Goal: Information Seeking & Learning: Check status

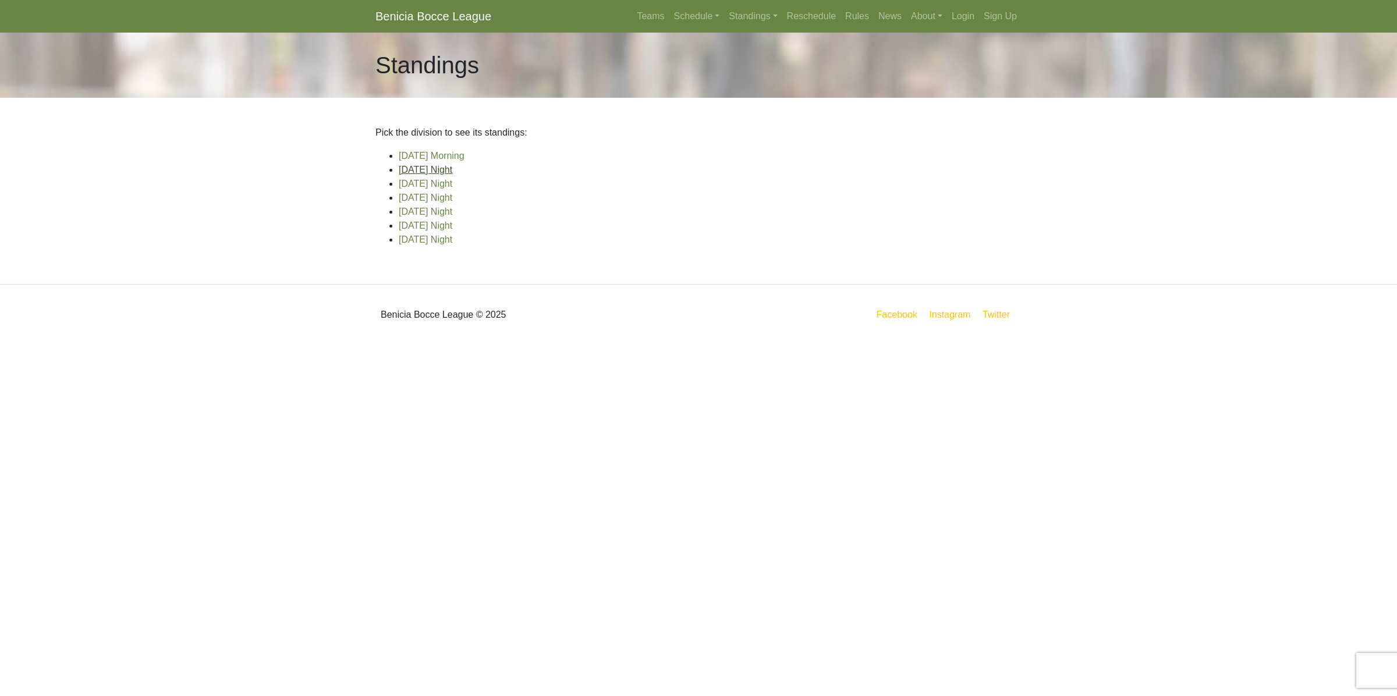
click at [437, 172] on link "[DATE] Night" at bounding box center [426, 170] width 54 height 10
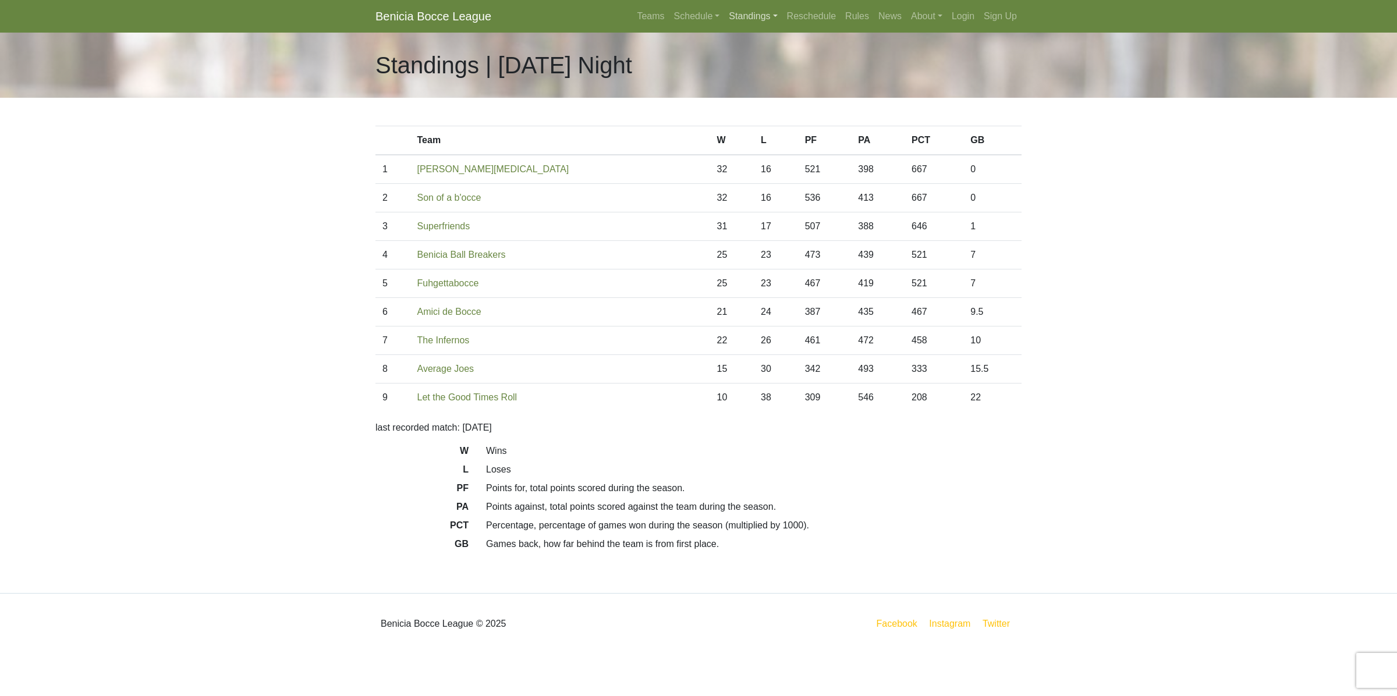
click at [757, 12] on link "Standings" at bounding box center [753, 16] width 58 height 23
click at [753, 44] on link "[DATE] Morning" at bounding box center [772, 43] width 94 height 19
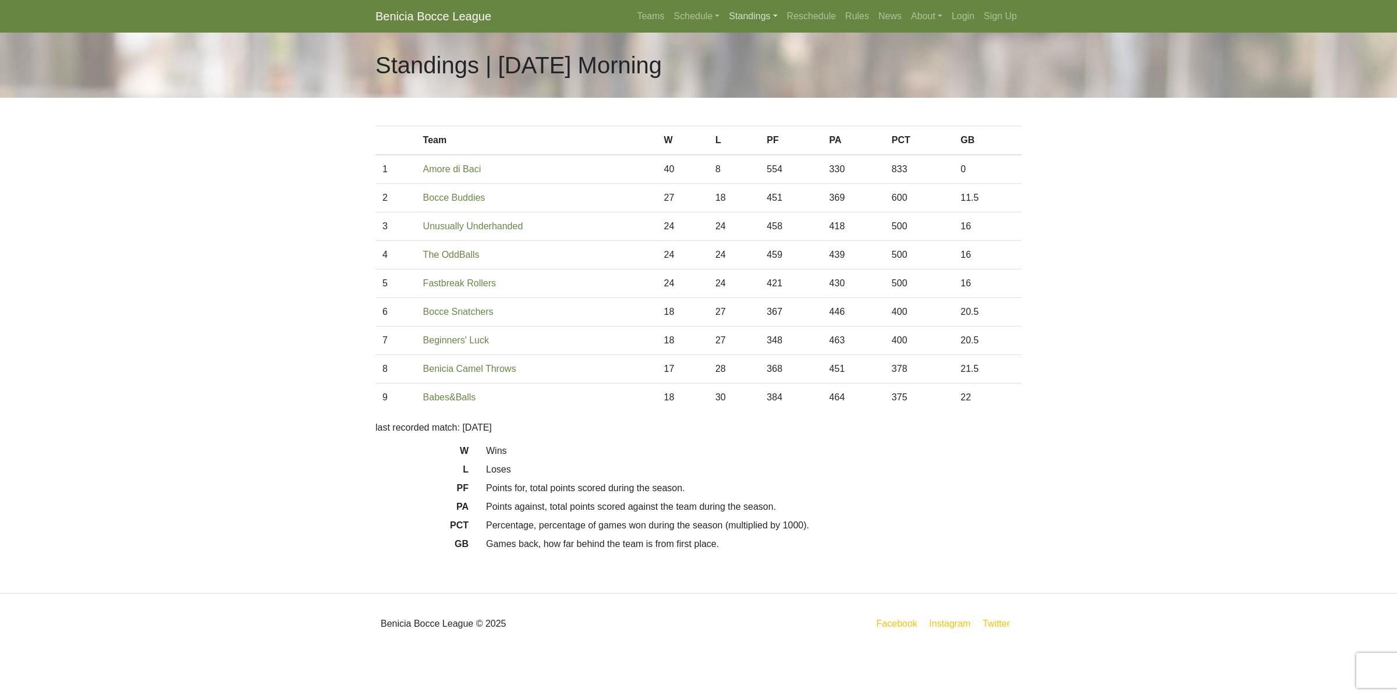
click at [754, 22] on link "Standings" at bounding box center [753, 16] width 58 height 23
click at [757, 84] on link "[DATE] Night" at bounding box center [772, 81] width 94 height 19
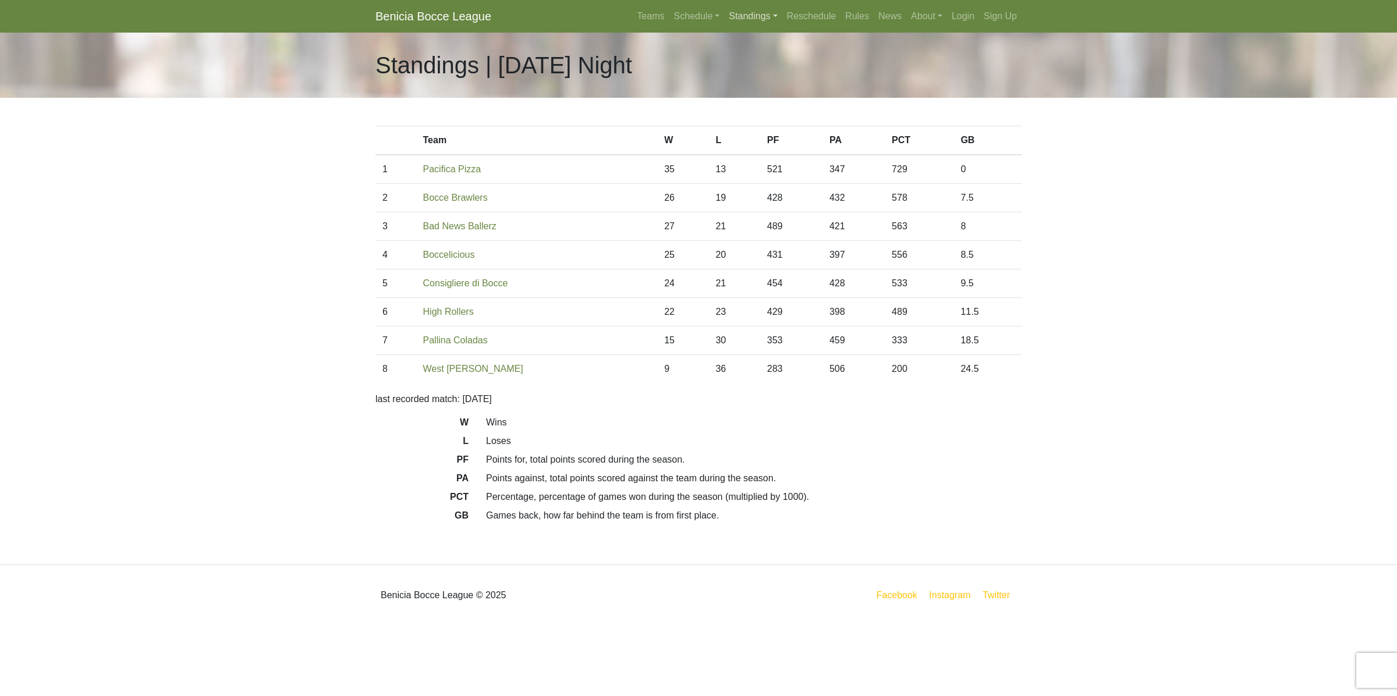
click at [744, 16] on link "Standings" at bounding box center [753, 16] width 58 height 23
click at [751, 42] on link "[DATE] Morning" at bounding box center [772, 43] width 94 height 19
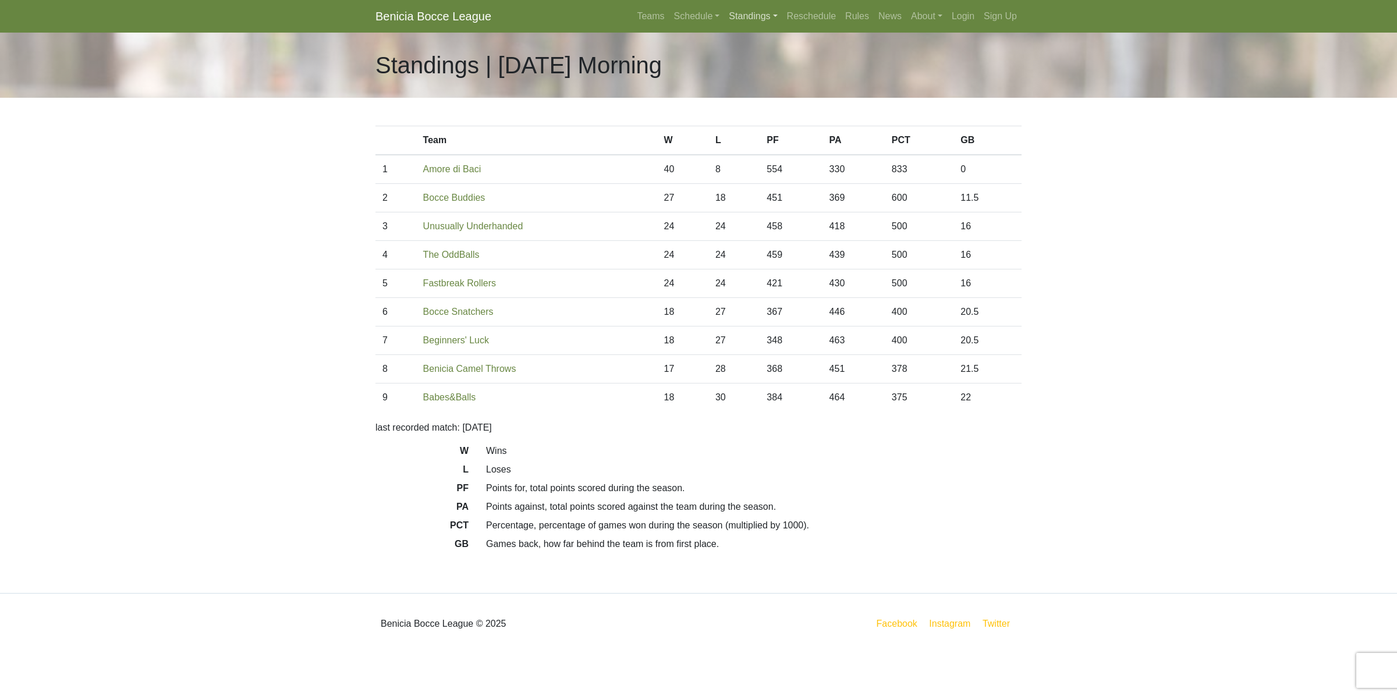
click at [751, 20] on link "Standings" at bounding box center [753, 16] width 58 height 23
click at [761, 59] on link "[DATE] Night" at bounding box center [772, 62] width 94 height 19
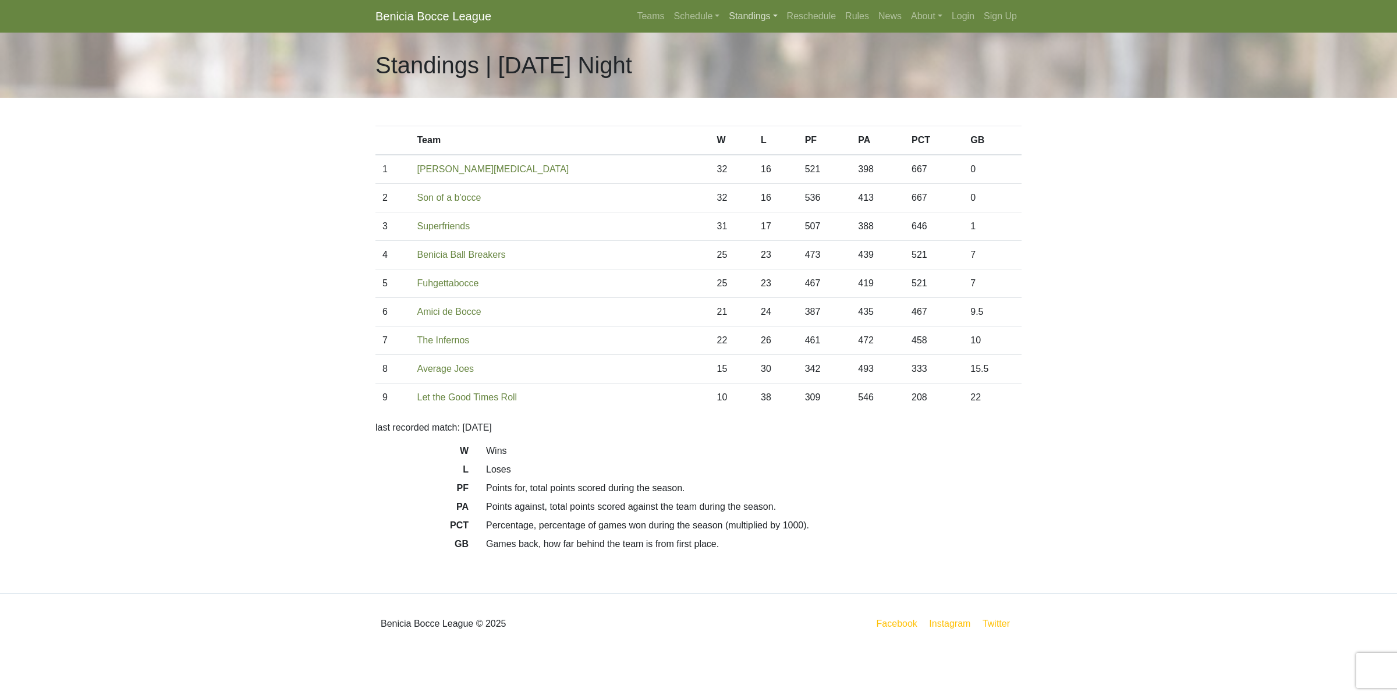
click at [746, 18] on link "Standings" at bounding box center [753, 16] width 58 height 23
click at [746, 47] on link "[DATE] Morning" at bounding box center [772, 43] width 94 height 19
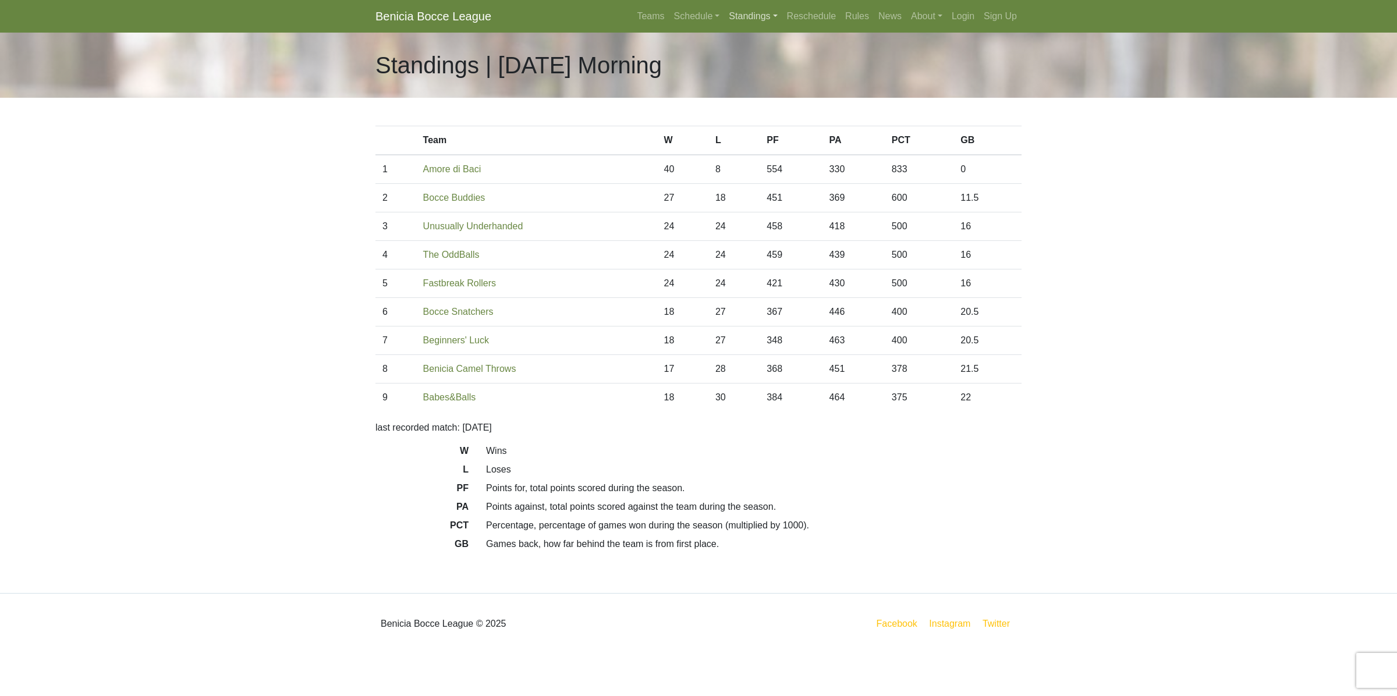
click at [748, 19] on link "Standings" at bounding box center [753, 16] width 58 height 23
click at [751, 57] on link "[DATE] Night" at bounding box center [772, 62] width 94 height 19
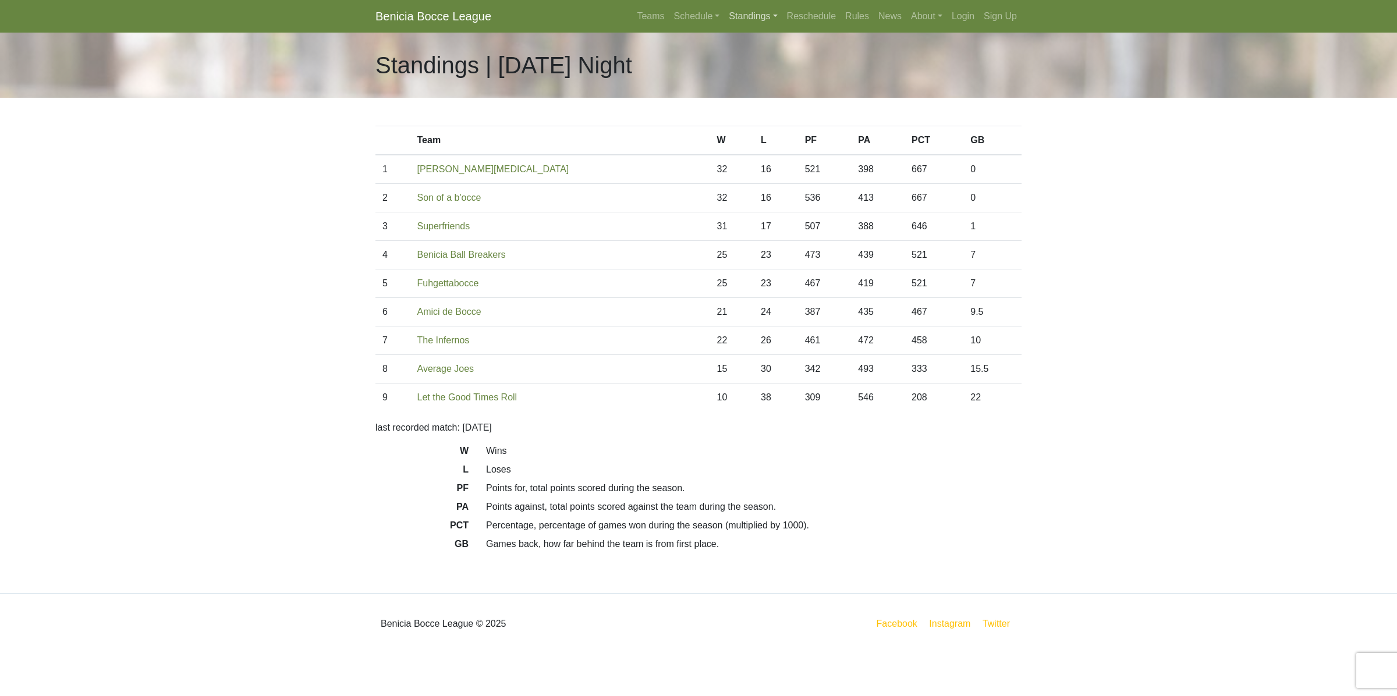
click at [758, 17] on link "Standings" at bounding box center [753, 16] width 58 height 23
click at [767, 83] on link "[DATE] Night" at bounding box center [772, 81] width 94 height 19
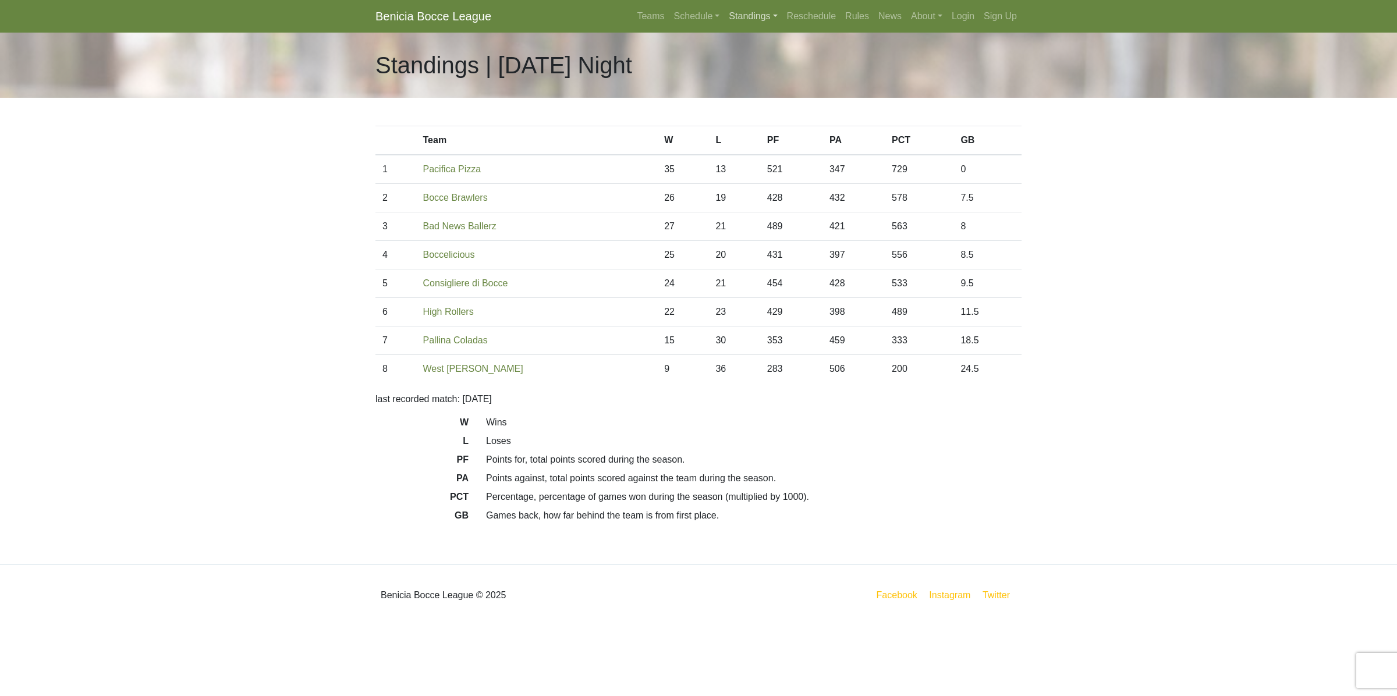
click at [747, 17] on link "Standings" at bounding box center [753, 16] width 58 height 23
click at [762, 99] on link "[DATE] Night" at bounding box center [772, 99] width 94 height 19
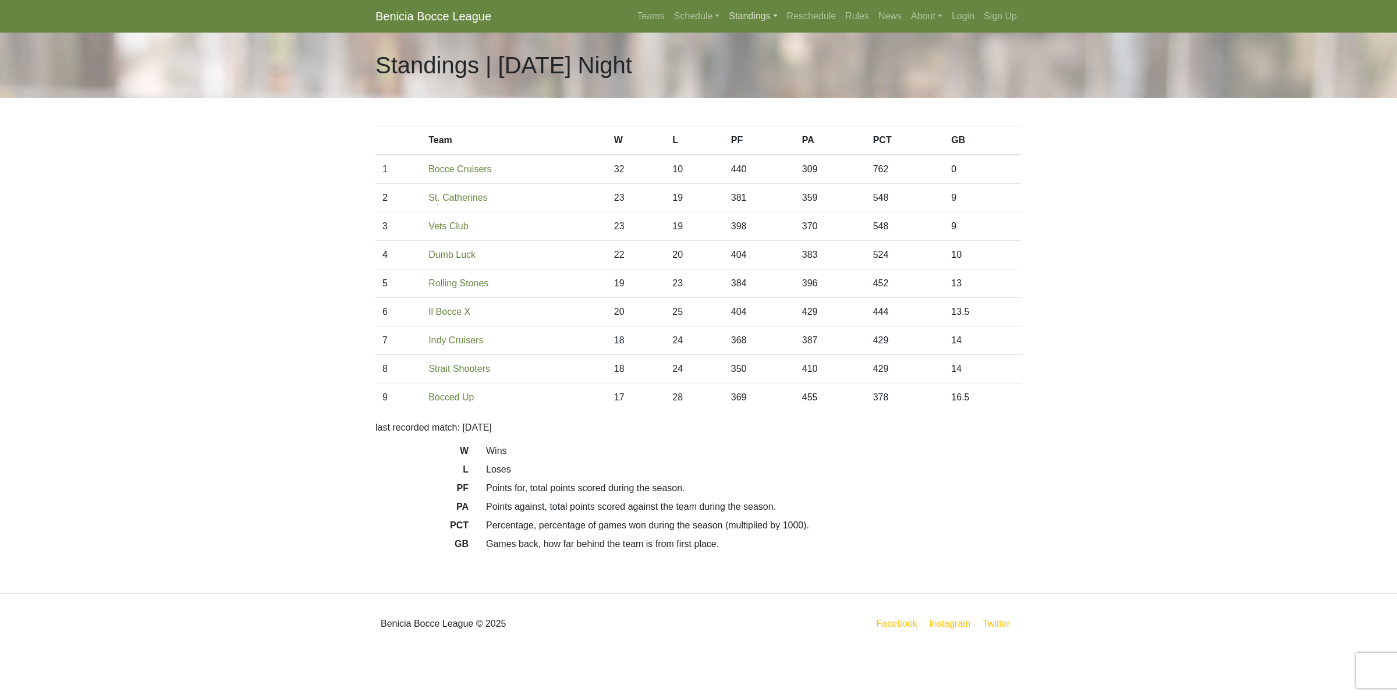
click at [751, 19] on link "Standings" at bounding box center [753, 16] width 58 height 23
click at [756, 118] on link "[DATE] Night" at bounding box center [772, 118] width 94 height 19
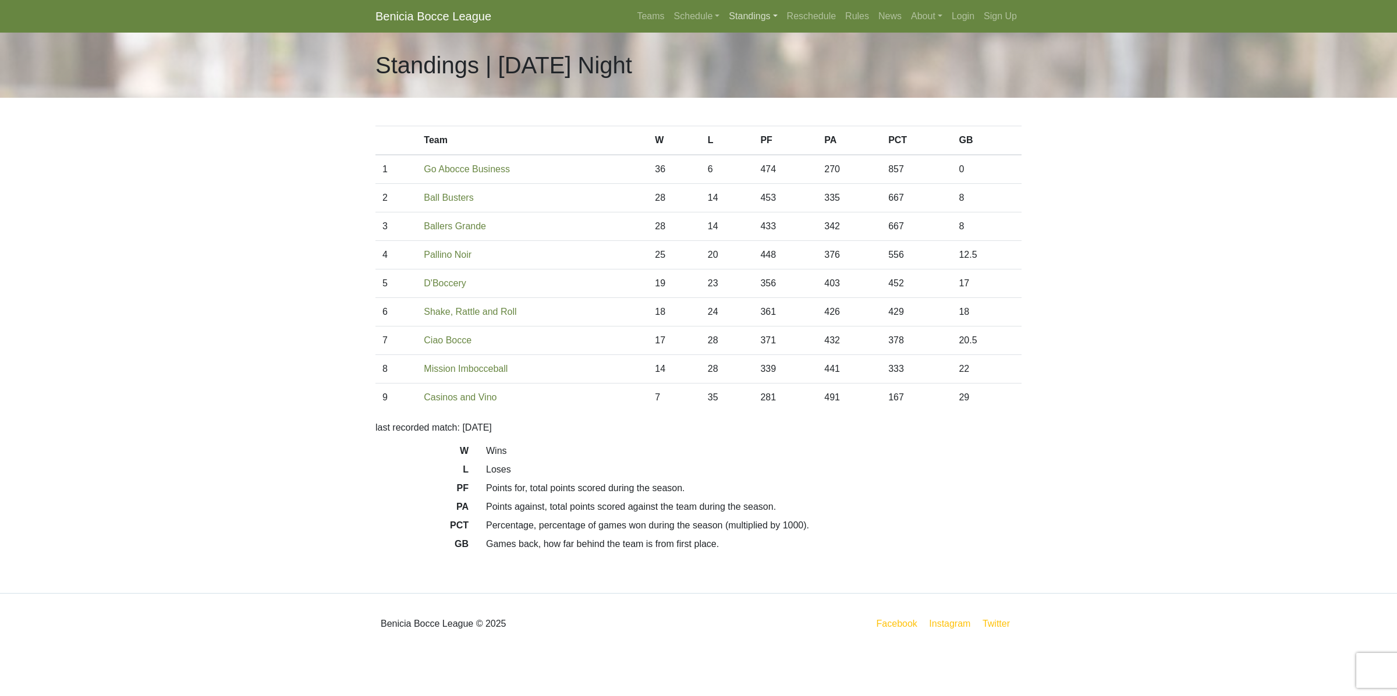
click at [756, 13] on link "Standings" at bounding box center [753, 16] width 58 height 23
click at [767, 59] on link "[DATE] Night" at bounding box center [772, 62] width 94 height 19
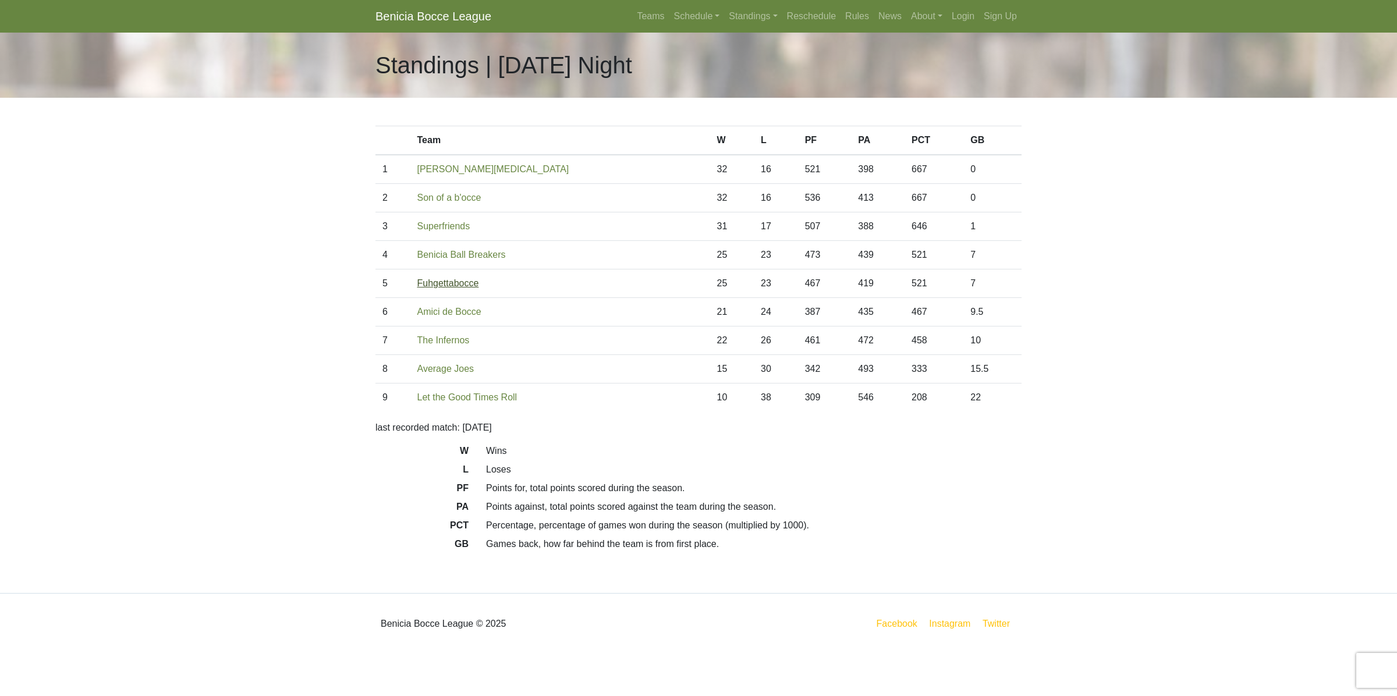
click at [466, 284] on link "Fuhgettabocce" at bounding box center [448, 283] width 62 height 10
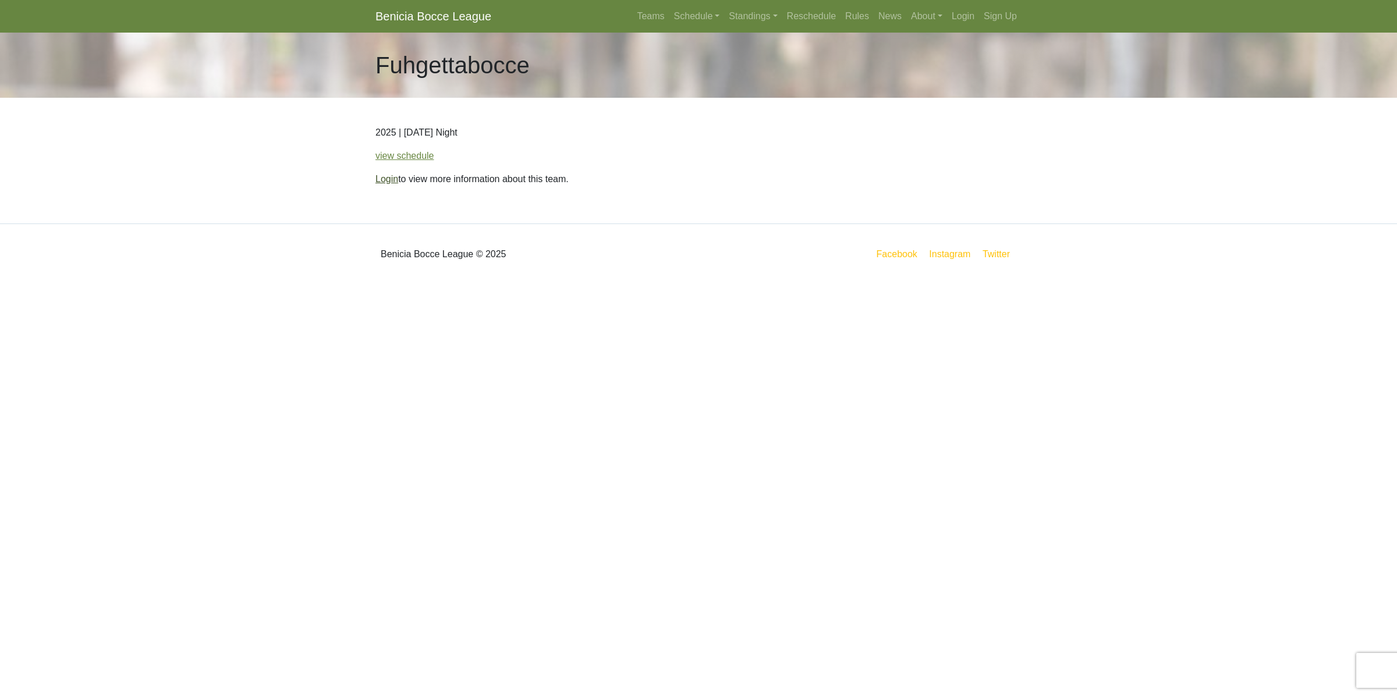
click at [392, 182] on link "Login" at bounding box center [386, 179] width 23 height 10
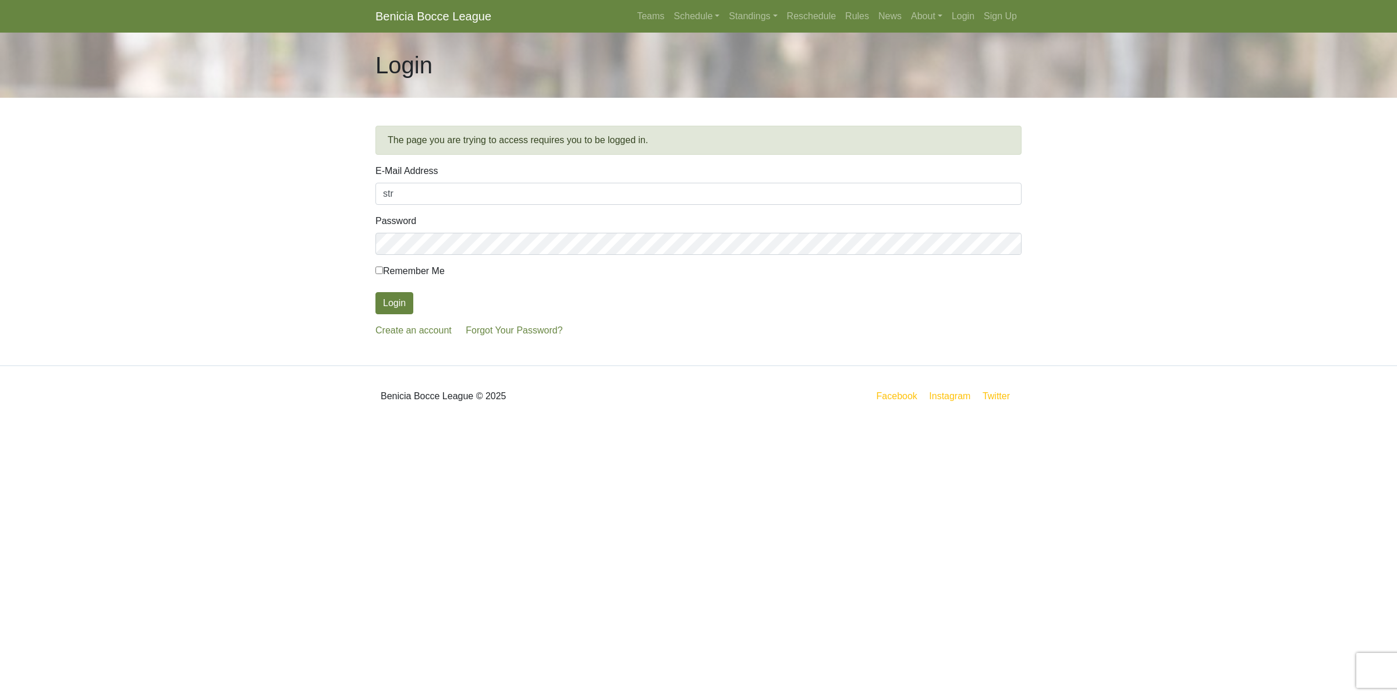
type input "[EMAIL_ADDRESS][DOMAIN_NAME]"
click at [375, 292] on button "Login" at bounding box center [394, 303] width 38 height 22
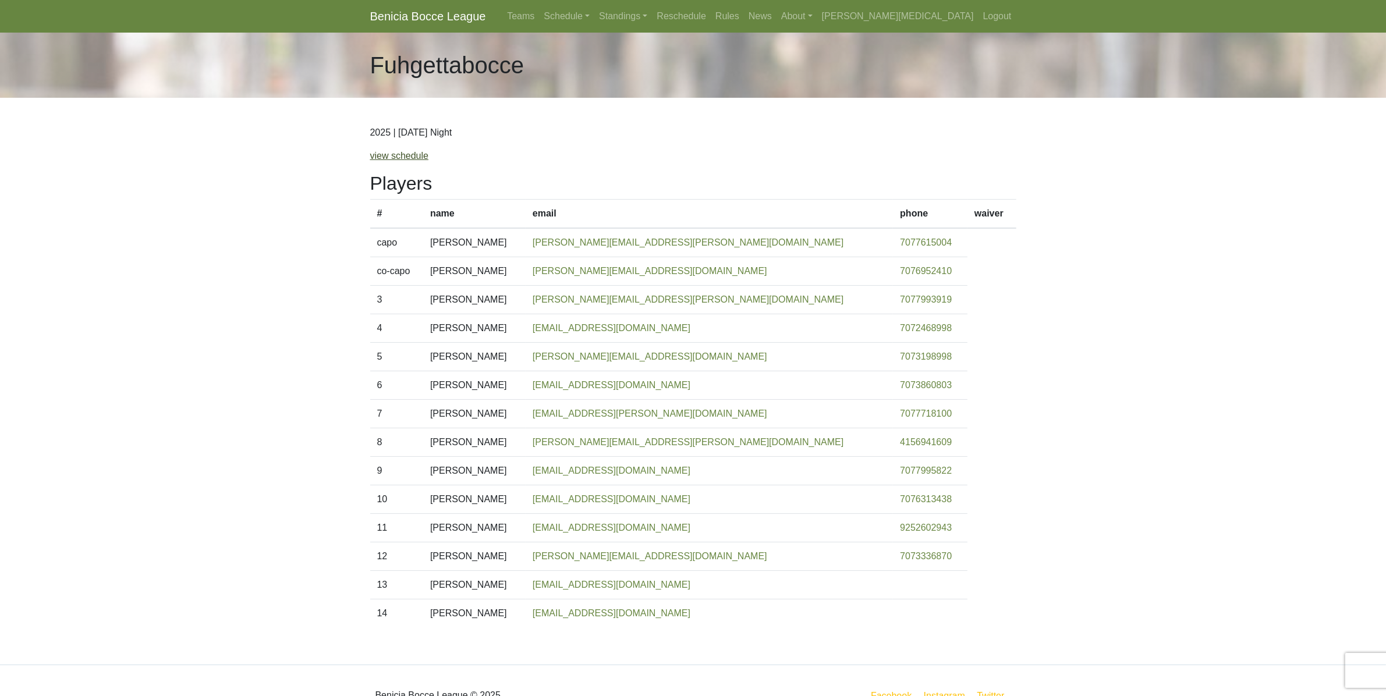
click at [393, 157] on link "view schedule" at bounding box center [399, 156] width 59 height 10
click at [384, 155] on link "view schedule" at bounding box center [399, 156] width 59 height 10
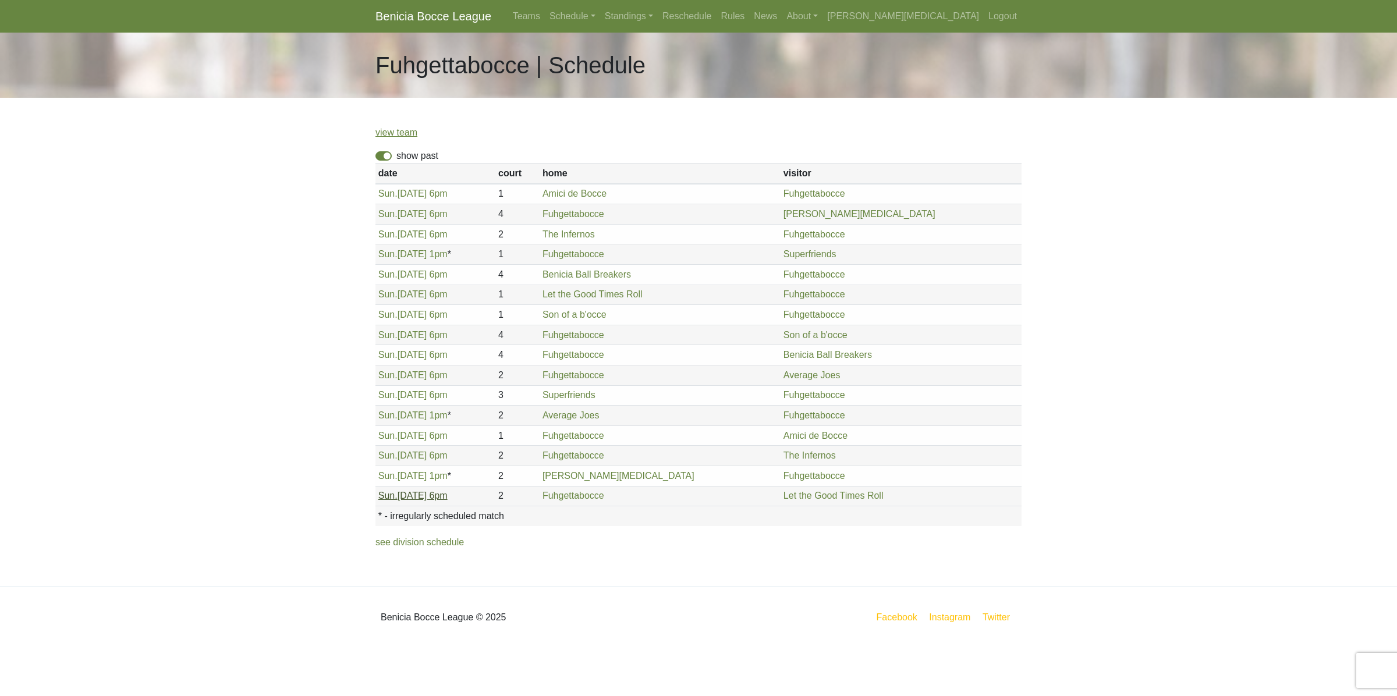
click at [392, 499] on span "Sun." at bounding box center [387, 496] width 19 height 10
click at [389, 136] on link "view team" at bounding box center [396, 132] width 42 height 10
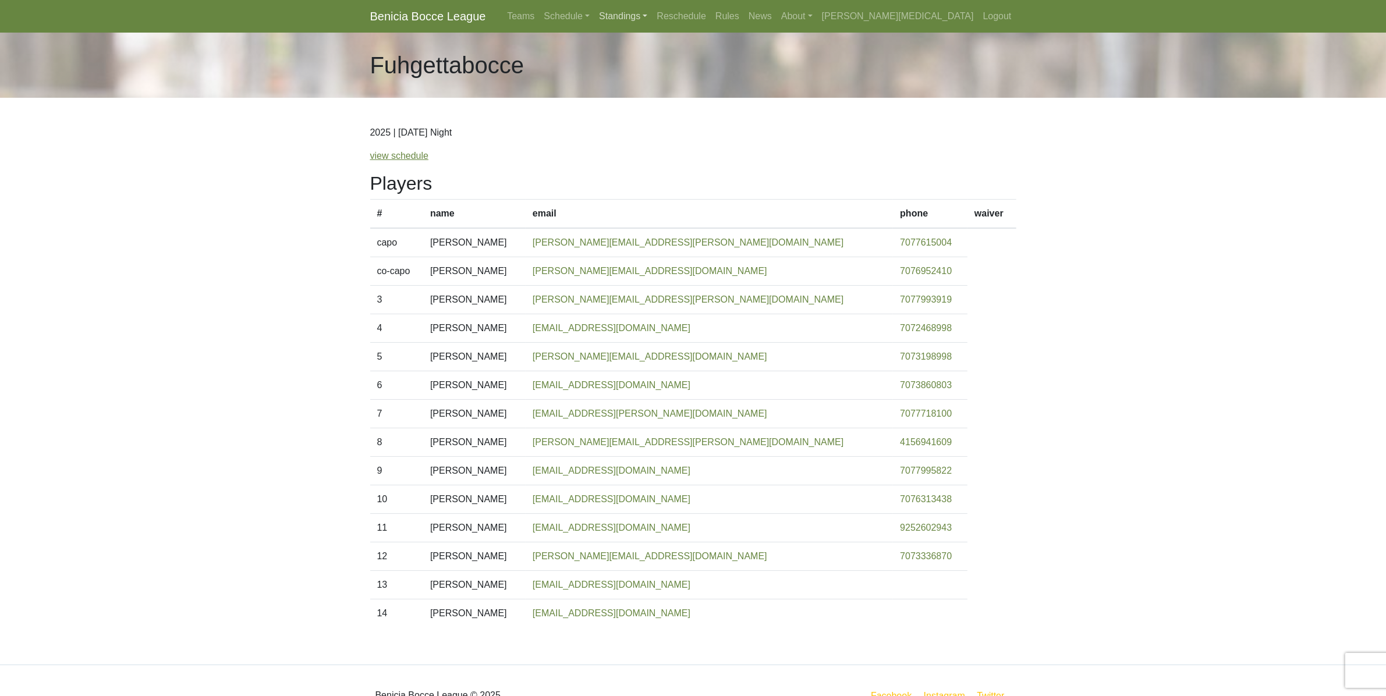
click at [652, 15] on link "Standings" at bounding box center [623, 16] width 58 height 23
click at [689, 68] on link "[DATE] Night" at bounding box center [642, 62] width 94 height 19
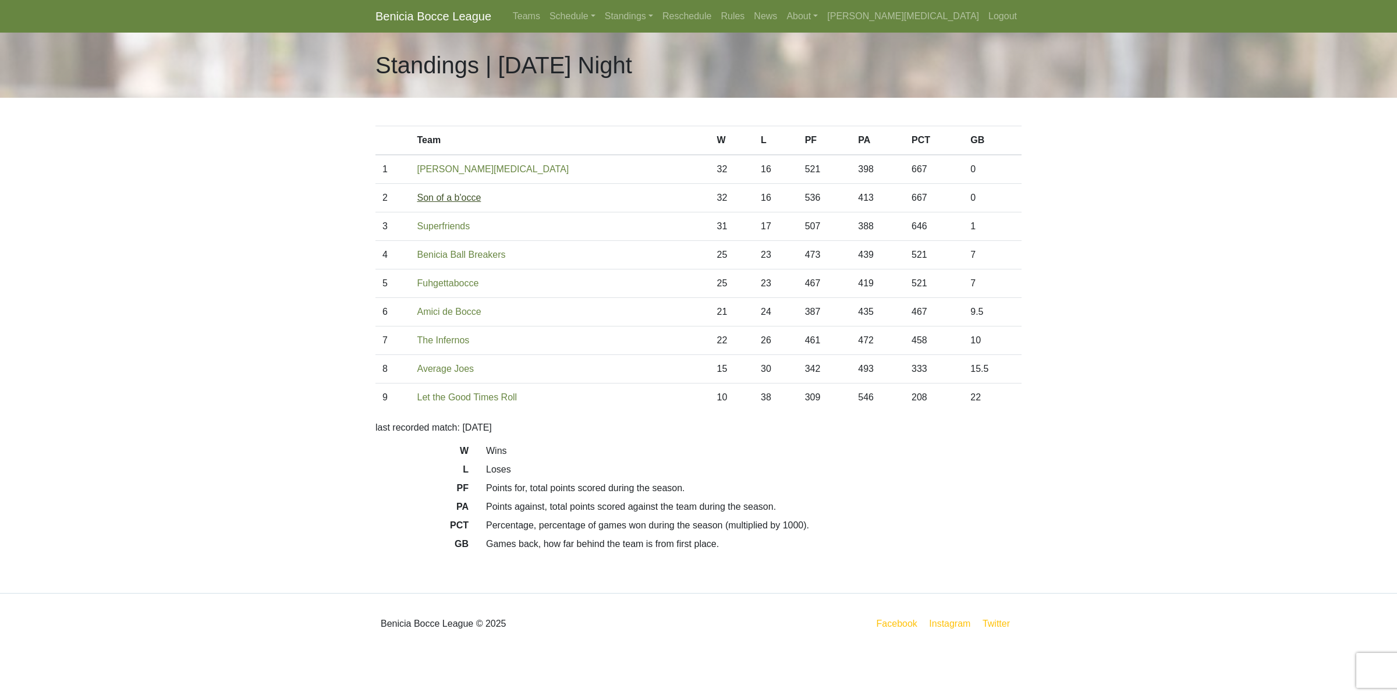
click at [449, 193] on link "Son of a b'occe" at bounding box center [449, 198] width 64 height 10
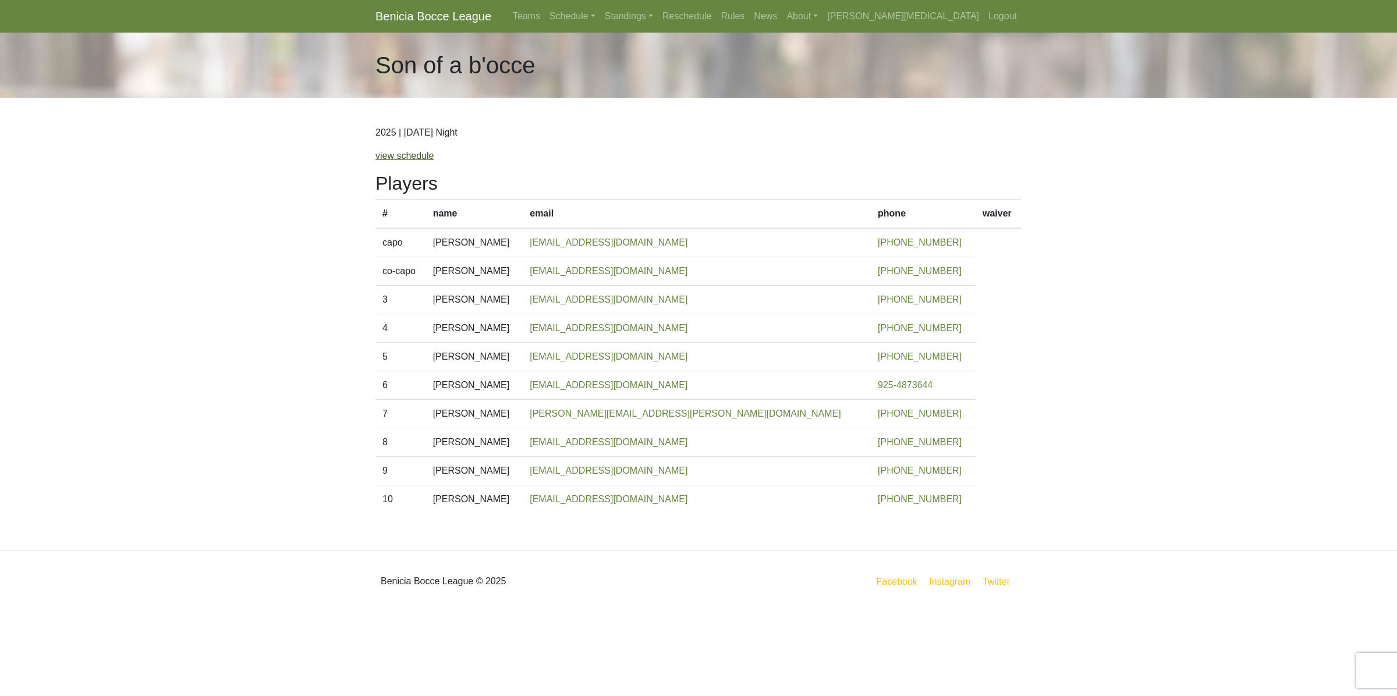
click at [414, 158] on link "view schedule" at bounding box center [404, 156] width 59 height 10
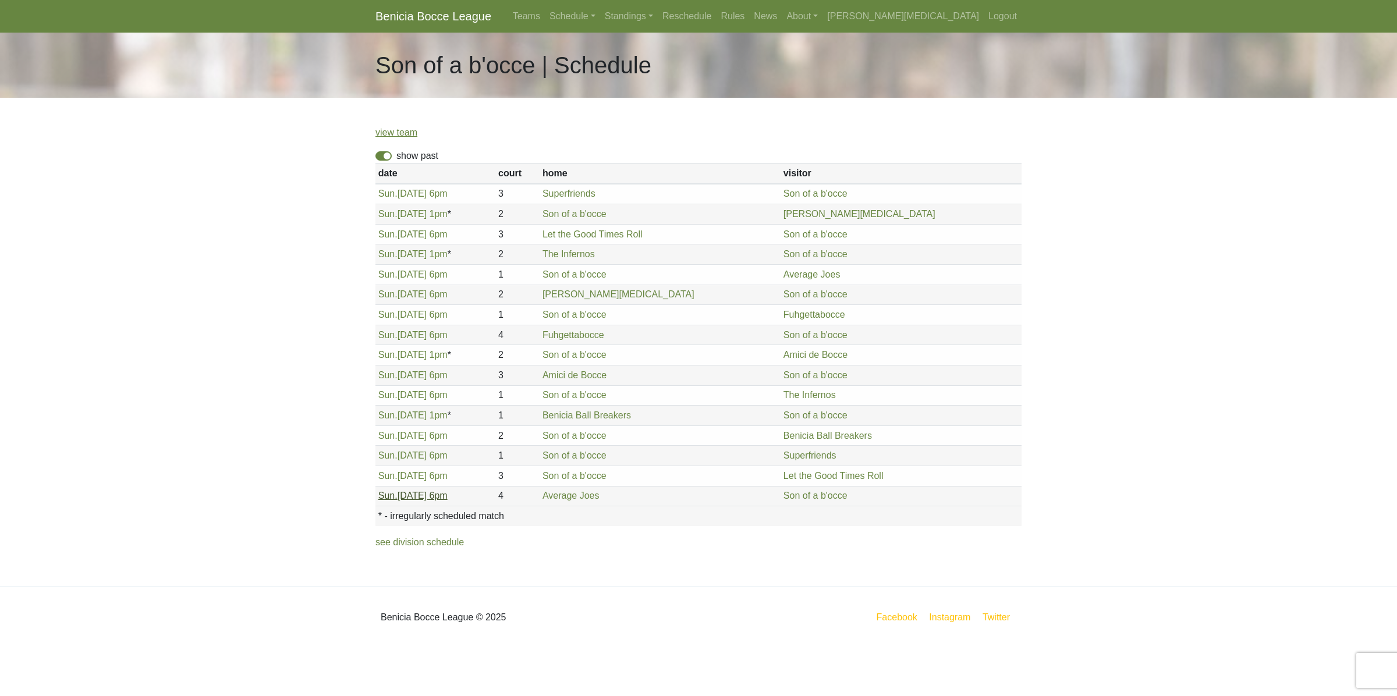
click at [396, 498] on link "Sun. 8/24, 6pm" at bounding box center [412, 496] width 69 height 10
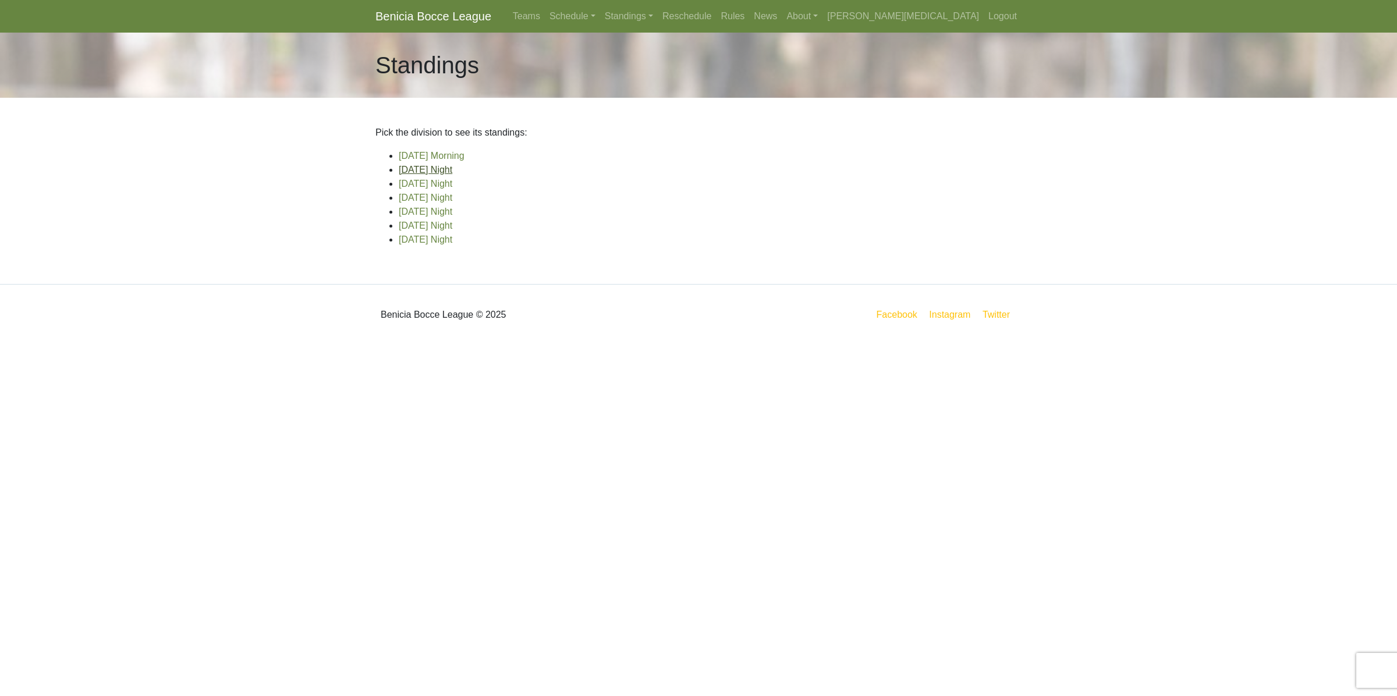
click at [438, 167] on link "[DATE] Night" at bounding box center [426, 170] width 54 height 10
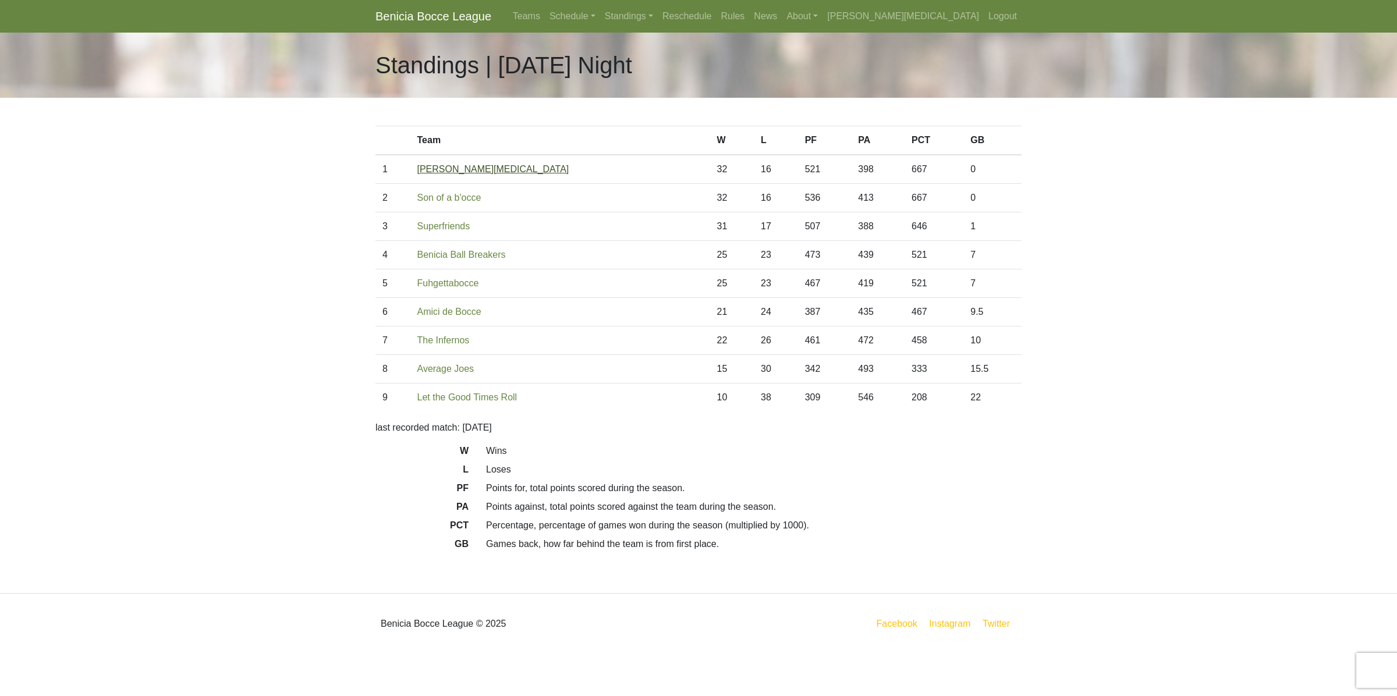
click at [444, 167] on link "[PERSON_NAME][MEDICAL_DATA]" at bounding box center [493, 169] width 152 height 10
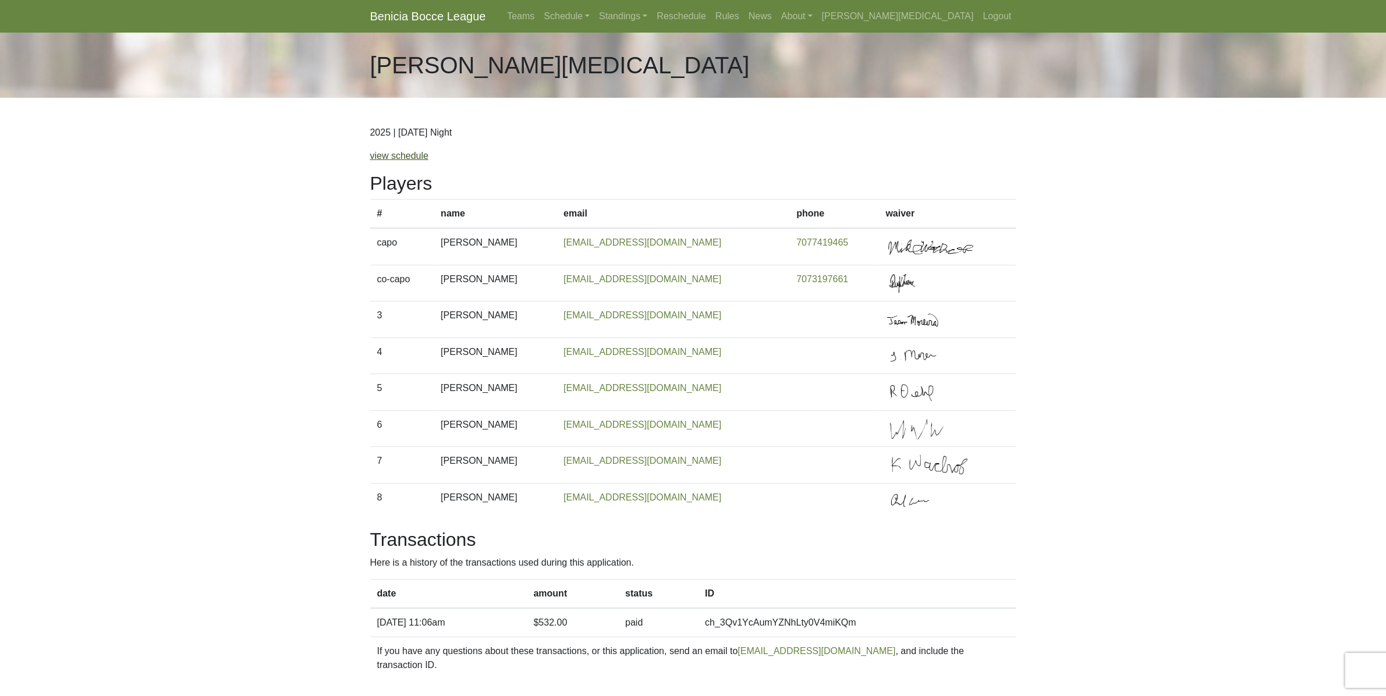
click at [407, 154] on link "view schedule" at bounding box center [399, 156] width 59 height 10
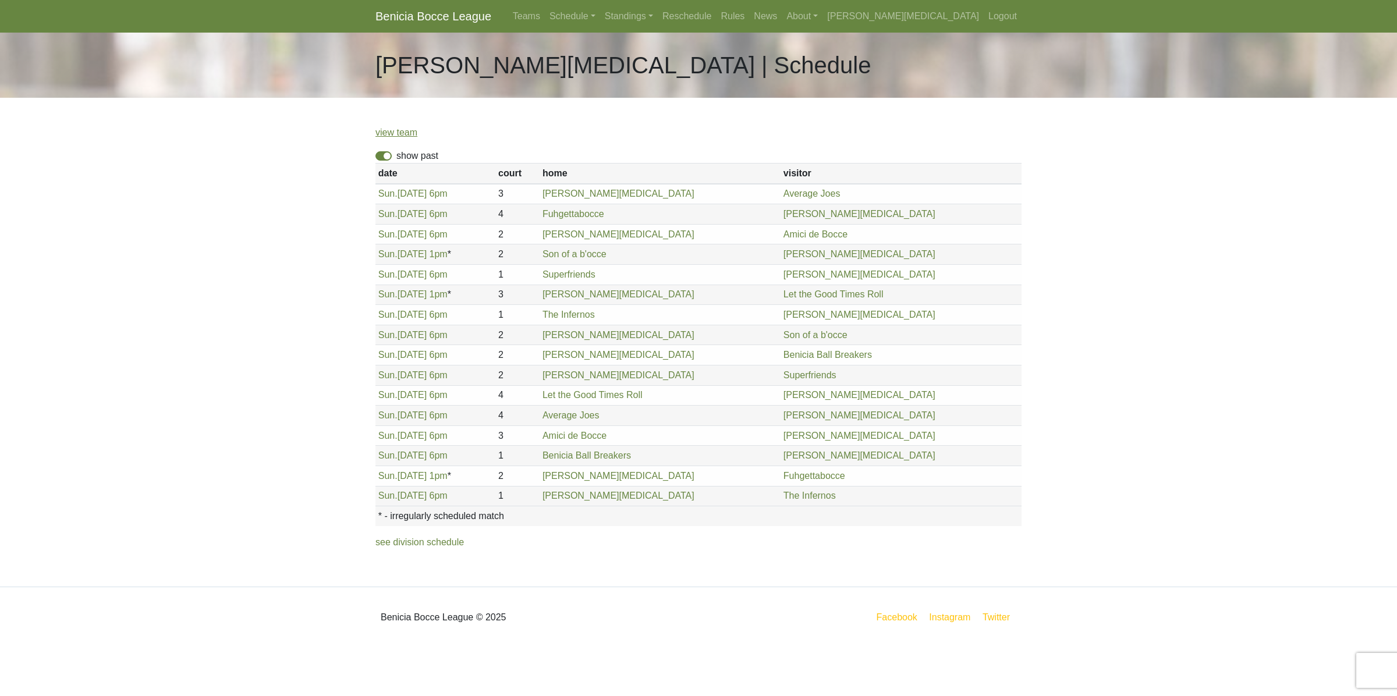
click at [396, 154] on label "show past" at bounding box center [417, 156] width 42 height 14
click at [396, 154] on input "show past" at bounding box center [400, 153] width 8 height 8
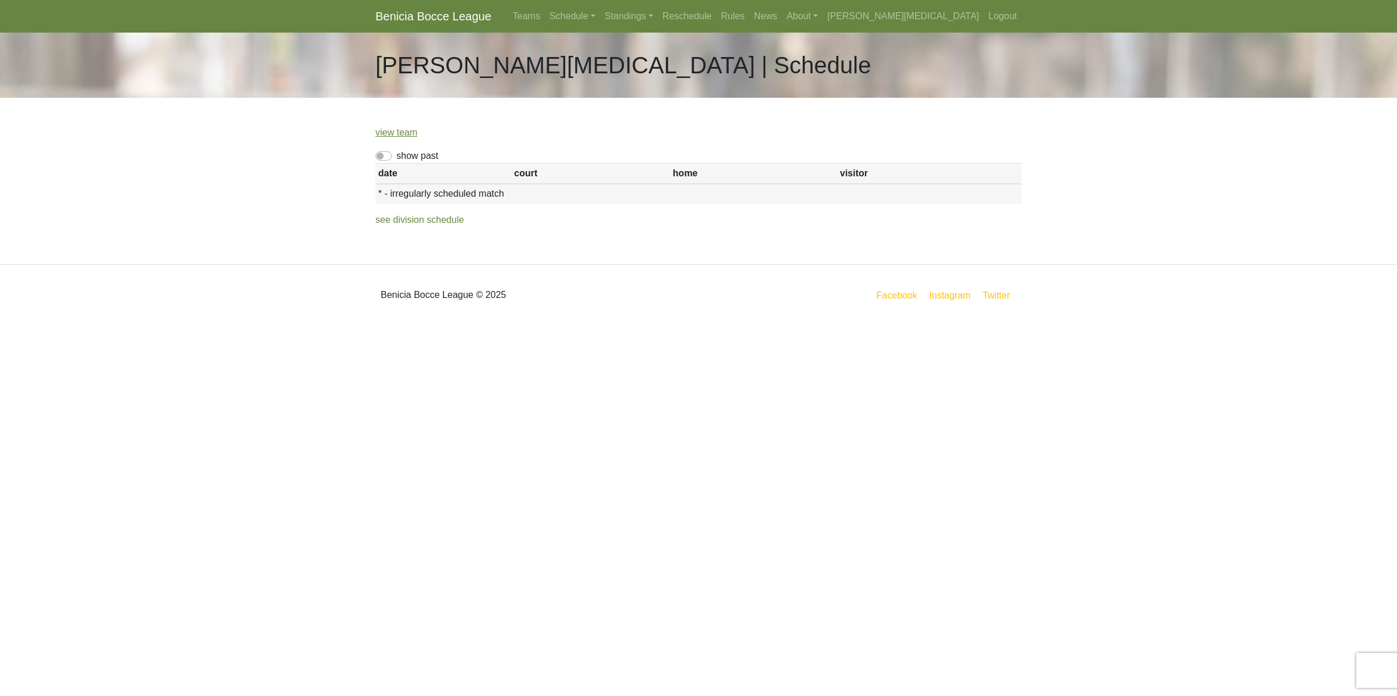
click at [396, 154] on label "show past" at bounding box center [417, 156] width 42 height 14
click at [396, 154] on input "show past" at bounding box center [400, 153] width 8 height 8
checkbox input "true"
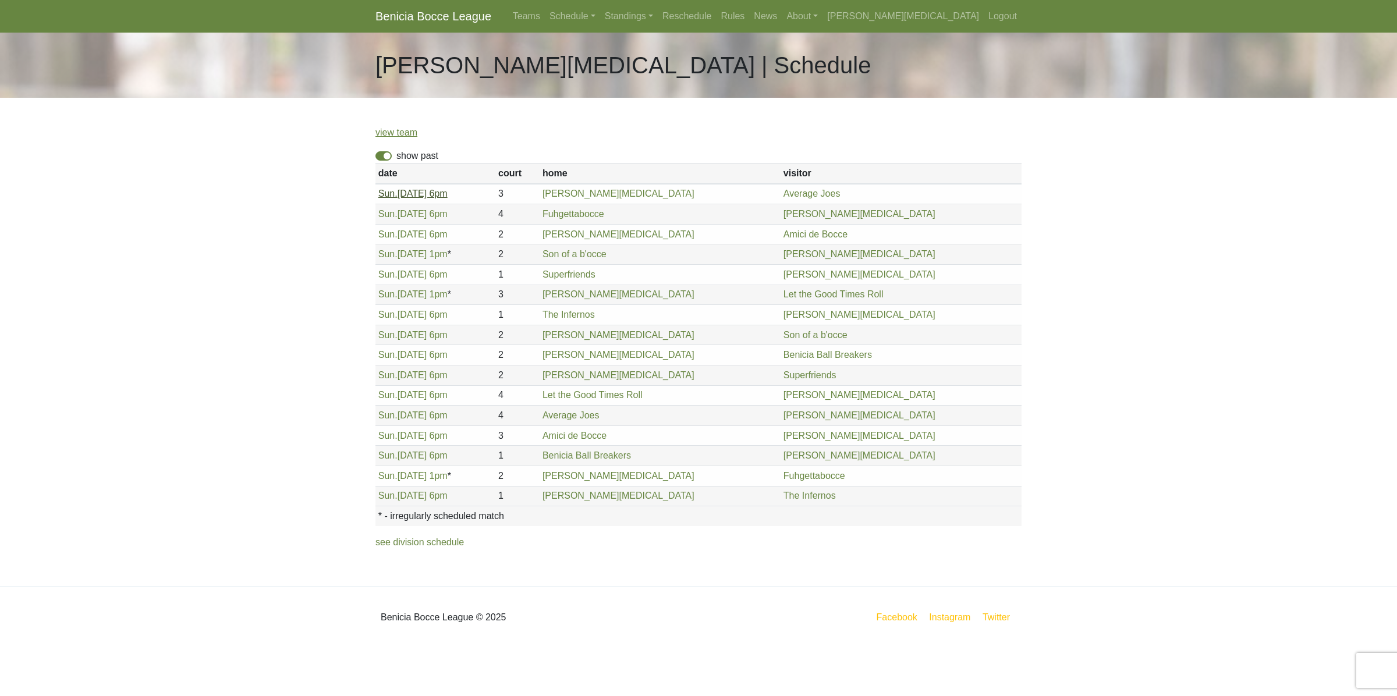
click at [405, 196] on link "Sun. 4/27, 6pm" at bounding box center [412, 194] width 69 height 10
click at [385, 214] on span "Sun." at bounding box center [387, 214] width 19 height 10
click at [393, 237] on span "Sun." at bounding box center [387, 234] width 19 height 10
click at [397, 257] on link "Sun. 5/18, 1pm" at bounding box center [412, 254] width 69 height 10
click at [389, 279] on span "Sun." at bounding box center [387, 274] width 19 height 10
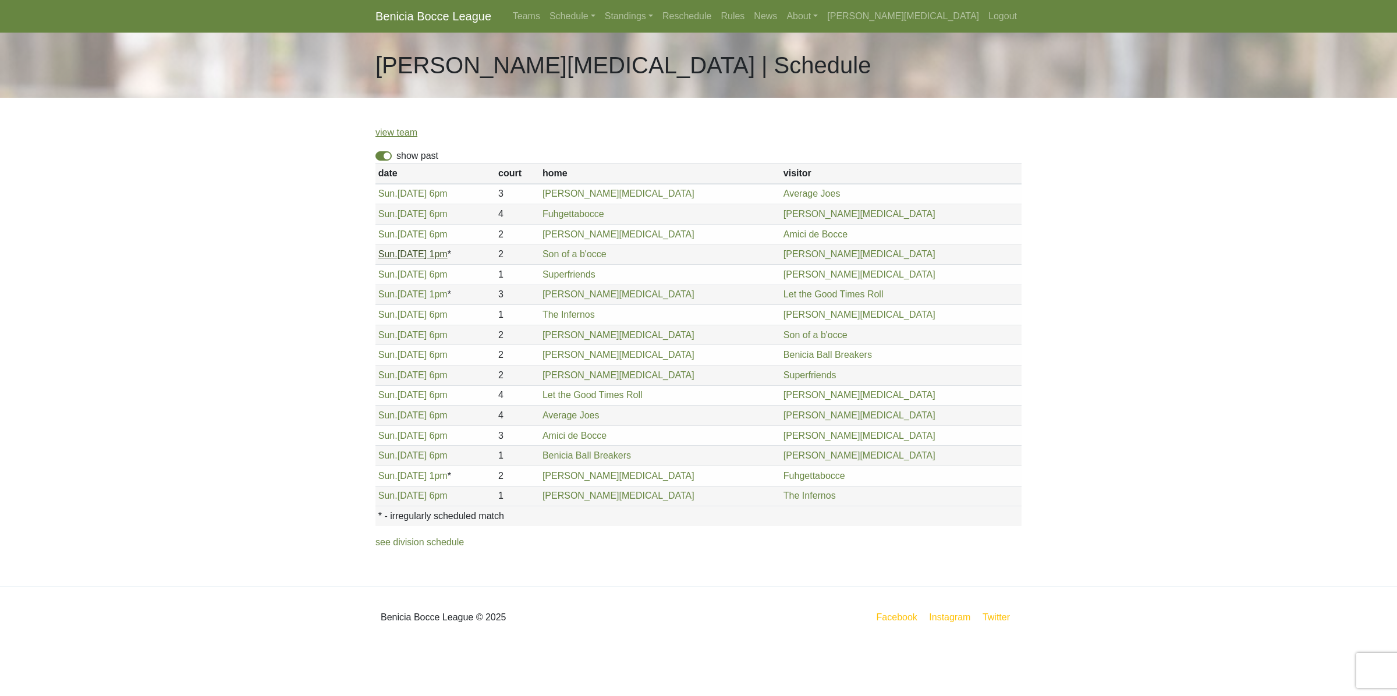
click at [399, 257] on link "Sun. 5/18, 1pm" at bounding box center [412, 254] width 69 height 10
click at [388, 297] on span "Sun." at bounding box center [387, 294] width 19 height 10
click at [385, 310] on span "Sun." at bounding box center [387, 315] width 19 height 10
click at [385, 338] on span "Sun." at bounding box center [387, 335] width 19 height 10
click at [391, 359] on span "Sun." at bounding box center [387, 355] width 19 height 10
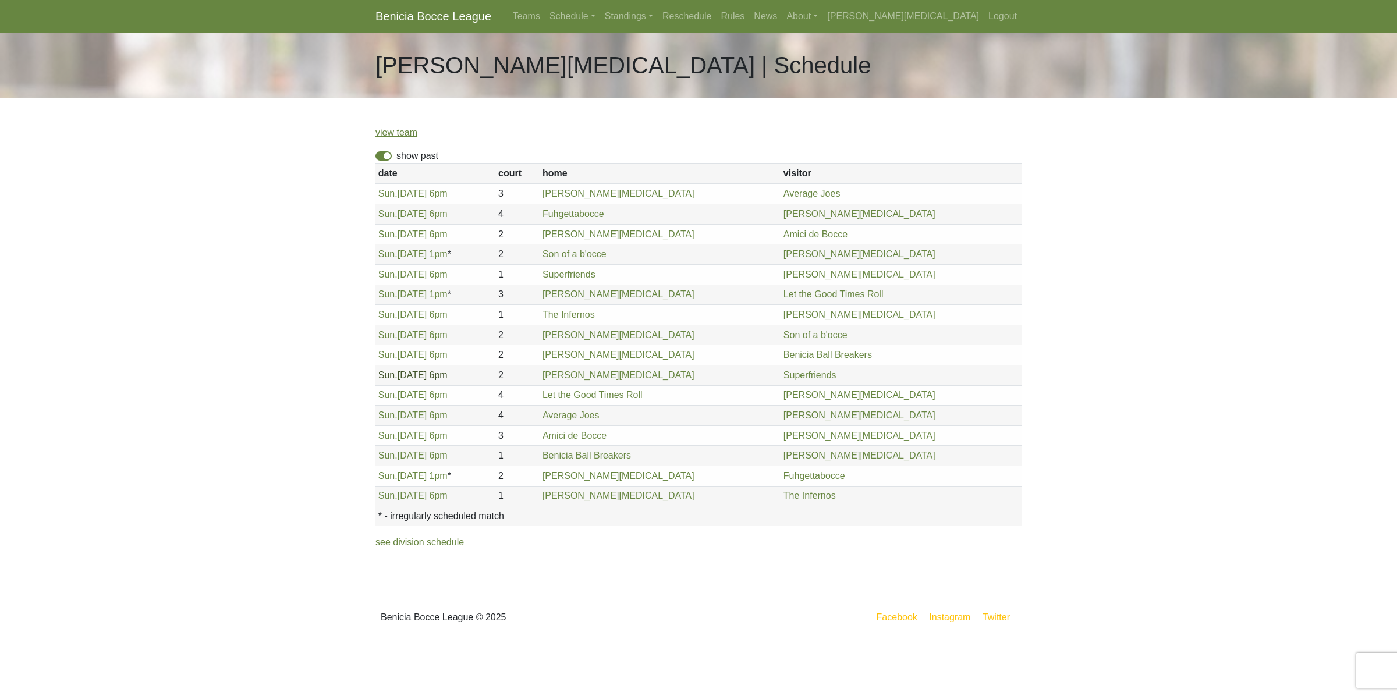
click at [400, 380] on link "Sun. 6/29, 6pm" at bounding box center [412, 375] width 69 height 10
click at [386, 394] on span "Sun." at bounding box center [387, 395] width 19 height 10
click at [388, 419] on span "Sun." at bounding box center [387, 415] width 19 height 10
click at [393, 440] on span "Sun." at bounding box center [387, 436] width 19 height 10
click at [394, 456] on span "Sun." at bounding box center [387, 456] width 19 height 10
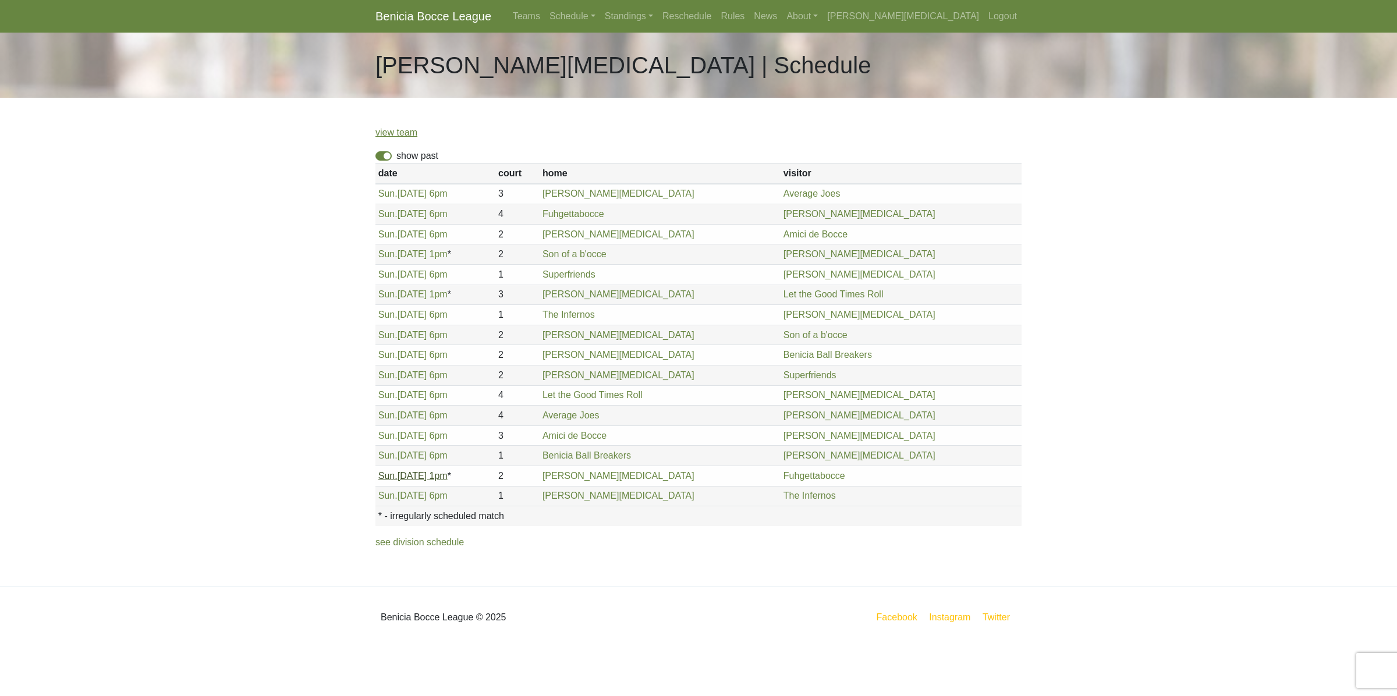
click at [387, 479] on span "Sun." at bounding box center [387, 476] width 19 height 10
click at [393, 501] on span "Sun." at bounding box center [387, 496] width 19 height 10
click at [607, 439] on link "Amici de Bocce" at bounding box center [574, 436] width 64 height 10
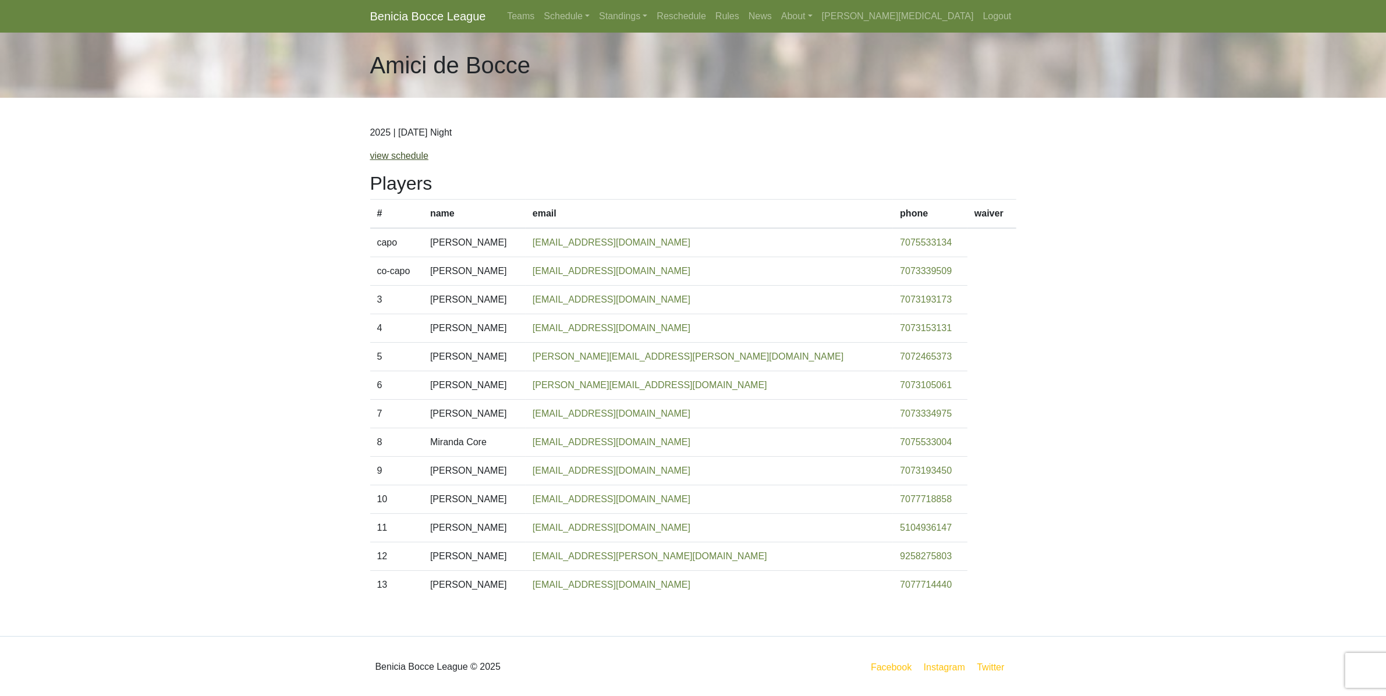
click at [394, 155] on link "view schedule" at bounding box center [399, 156] width 59 height 10
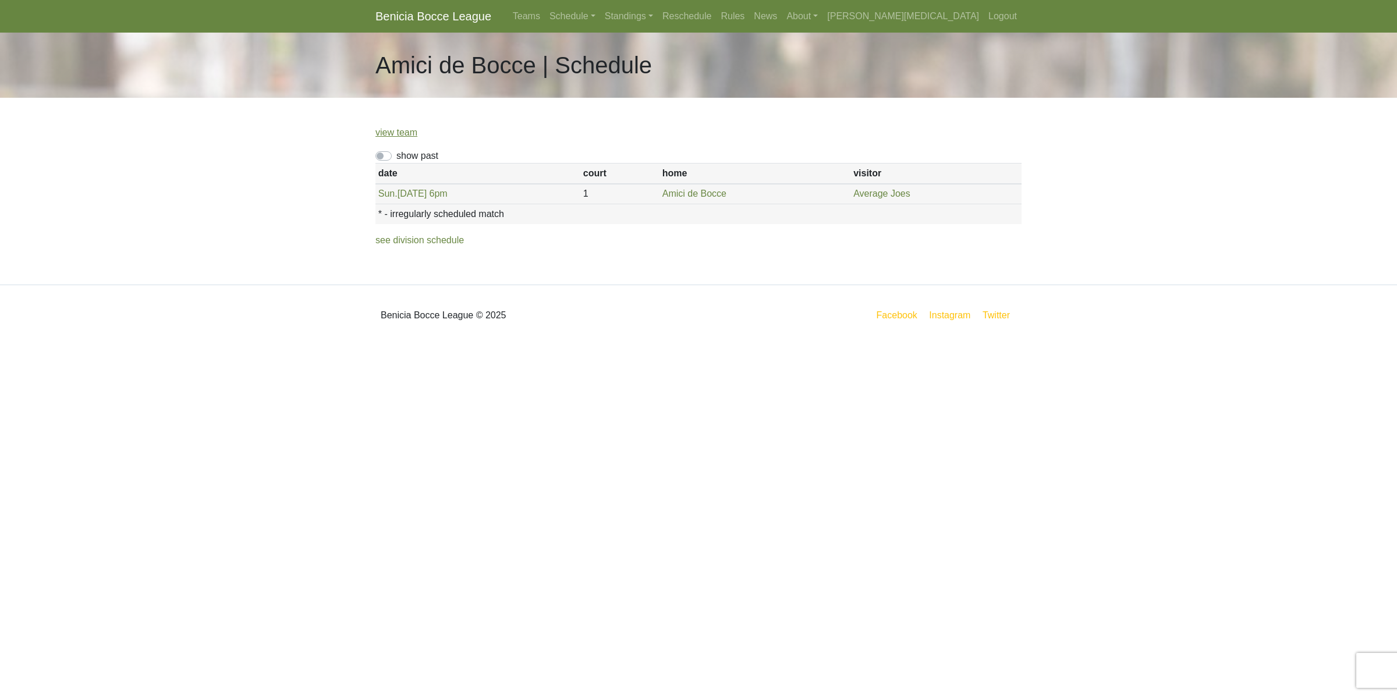
click at [373, 155] on div "view team show past date court home visitor * - irregularly scheduled match Sun…" at bounding box center [699, 191] width 664 height 187
click at [396, 152] on label "show past" at bounding box center [417, 156] width 42 height 14
click at [396, 152] on input "show past" at bounding box center [400, 153] width 8 height 8
checkbox input "true"
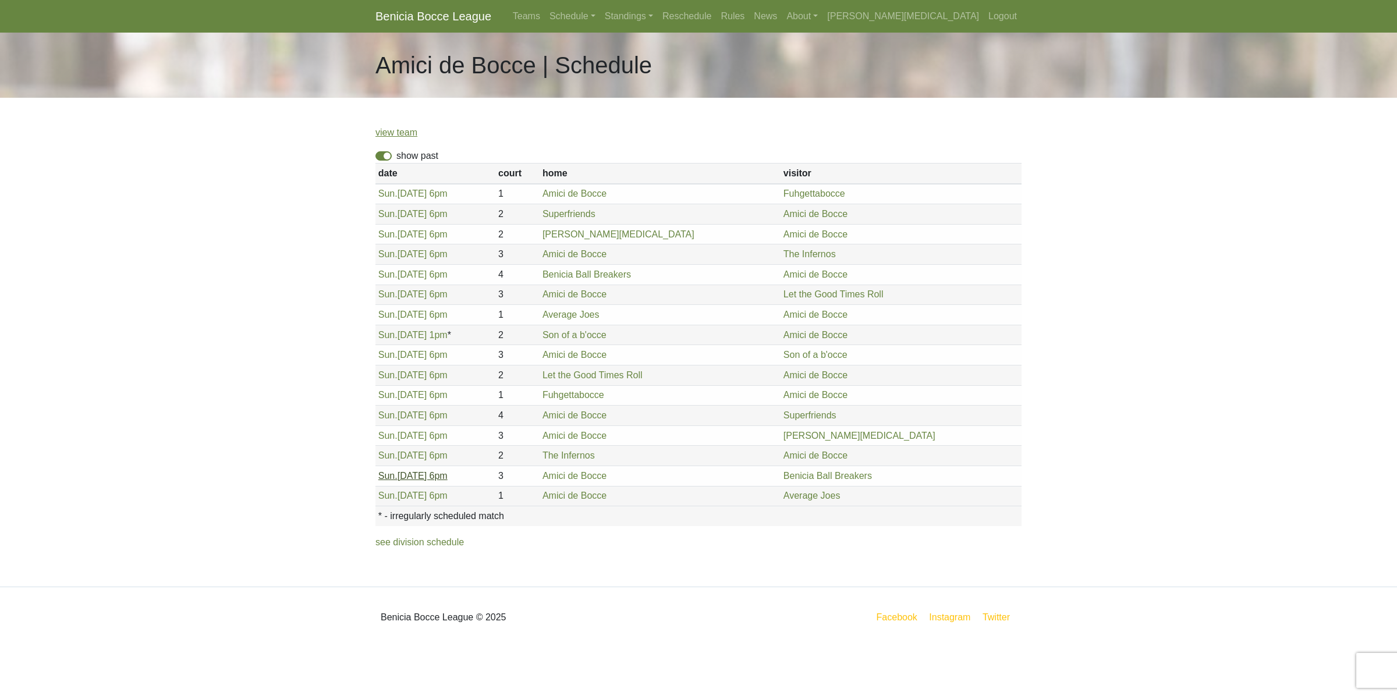
click at [409, 478] on link "Sun. 8/24, 6pm" at bounding box center [412, 476] width 69 height 10
